Goal: Task Accomplishment & Management: Use online tool/utility

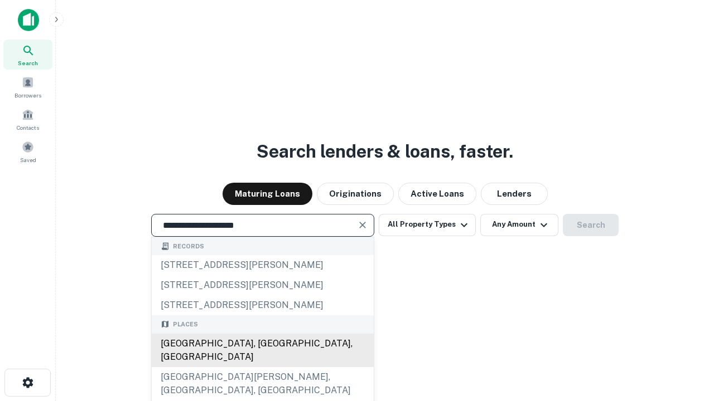
click at [262, 367] on div "[GEOGRAPHIC_DATA], [GEOGRAPHIC_DATA], [GEOGRAPHIC_DATA]" at bounding box center [263, 350] width 222 height 33
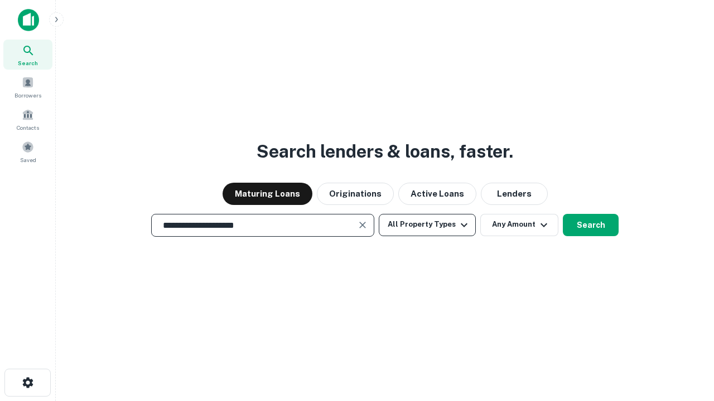
type input "**********"
click at [427, 225] on button "All Property Types" at bounding box center [427, 225] width 97 height 22
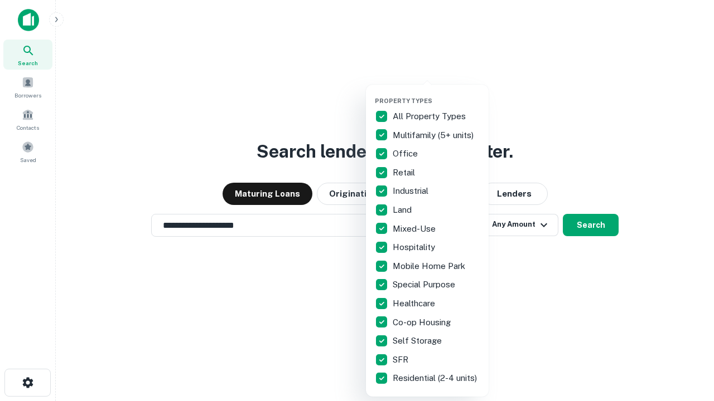
click at [436, 94] on button "button" at bounding box center [436, 94] width 123 height 1
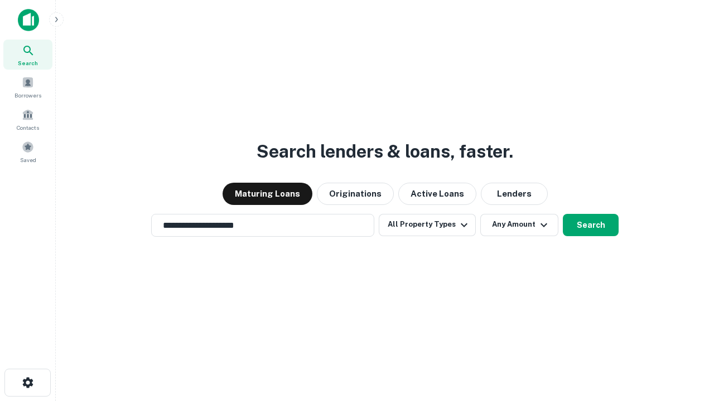
scroll to position [17, 0]
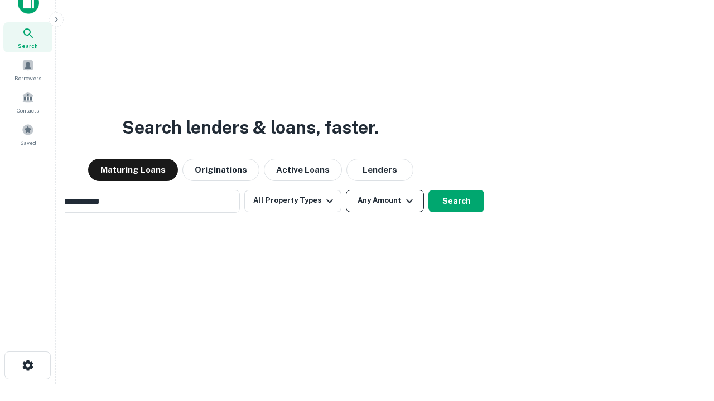
click at [346, 190] on button "Any Amount" at bounding box center [385, 201] width 78 height 22
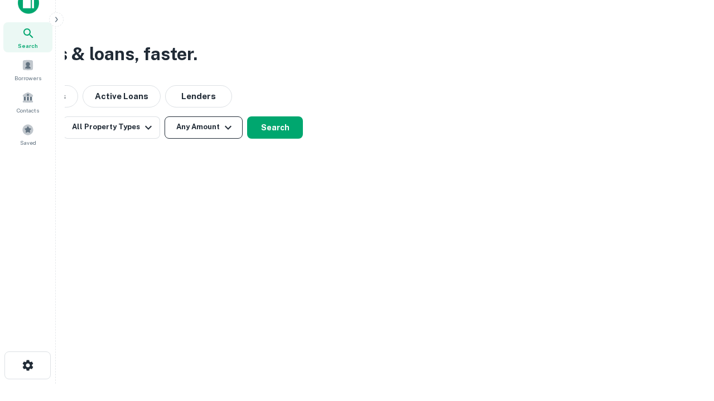
scroll to position [18, 0]
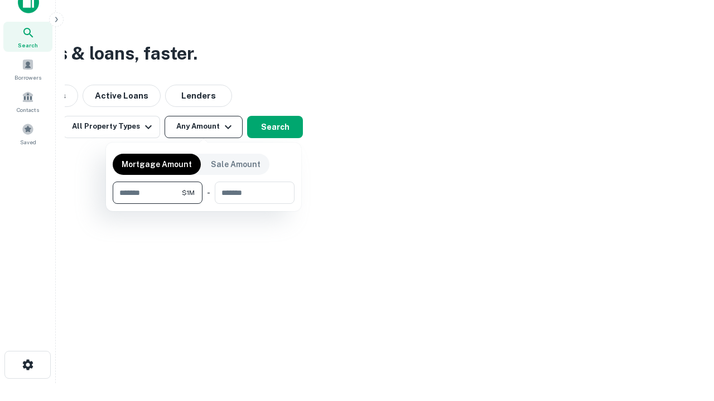
type input "*******"
click at [203, 204] on button "button" at bounding box center [204, 204] width 182 height 1
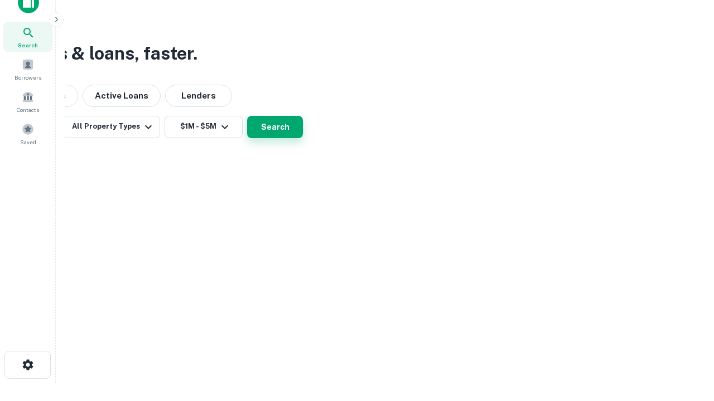
click at [303, 138] on button "Search" at bounding box center [275, 127] width 56 height 22
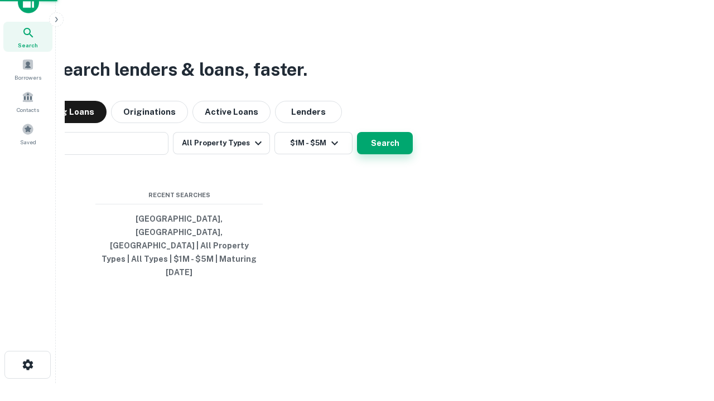
scroll to position [17, 0]
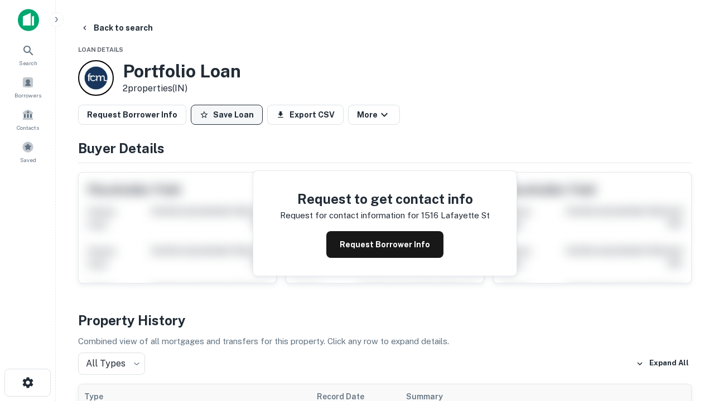
click at [226, 115] on button "Save Loan" at bounding box center [227, 115] width 72 height 20
click at [229, 115] on button "Loan Saved" at bounding box center [229, 115] width 77 height 20
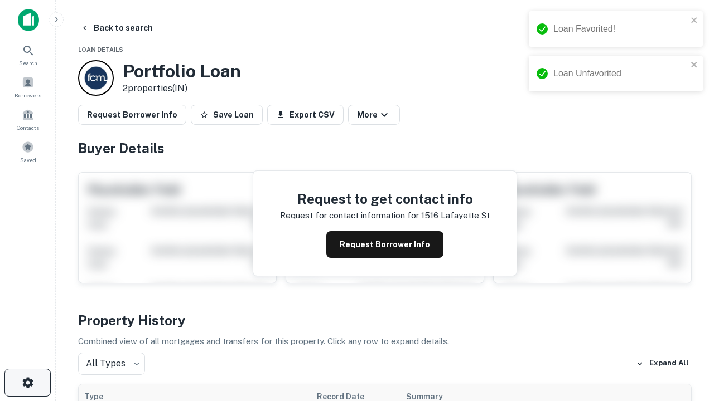
click at [27, 383] on icon "button" at bounding box center [27, 382] width 13 height 13
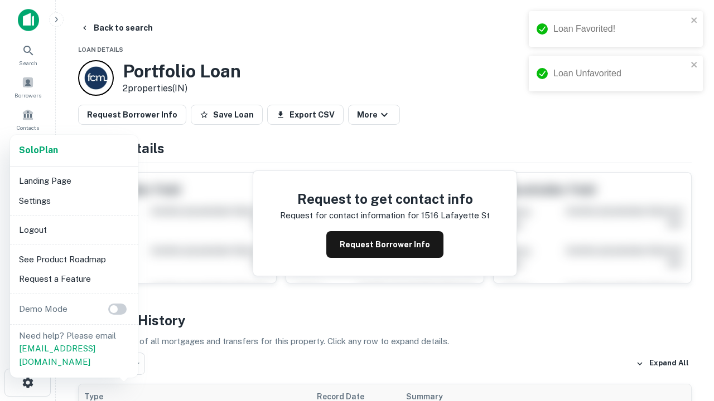
click at [74, 230] on li "Logout" at bounding box center [73, 230] width 119 height 20
